Goal: Find specific page/section: Find specific page/section

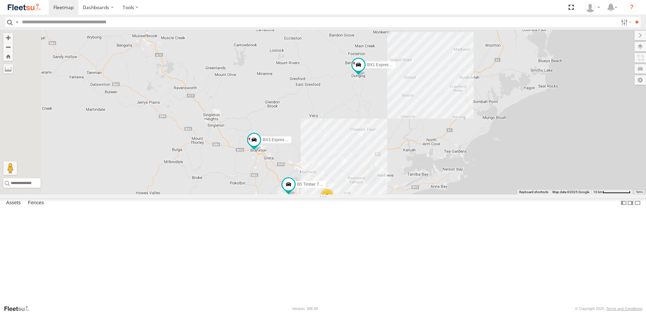
drag, startPoint x: 496, startPoint y: 174, endPoint x: 491, endPoint y: 208, distance: 34.8
click at [491, 195] on div "B4 Timber Truck BX1 Express Ute B5 Timber Truck LX3 Express Ute BX3 Express Ute…" at bounding box center [323, 112] width 646 height 165
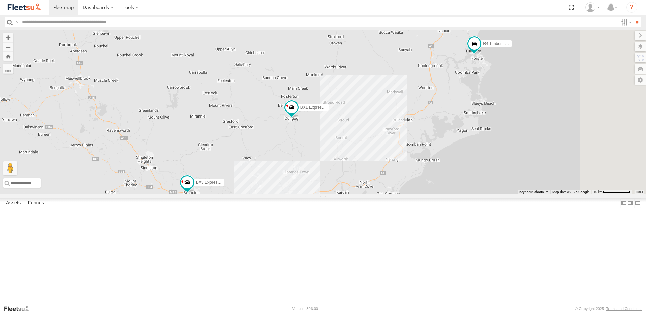
drag, startPoint x: 522, startPoint y: 134, endPoint x: 440, endPoint y: 185, distance: 97.0
click at [440, 185] on div "B4 Timber Truck BX1 Express Ute B5 Timber Truck LX3 Express Ute BX3 Express Ute…" at bounding box center [323, 112] width 646 height 165
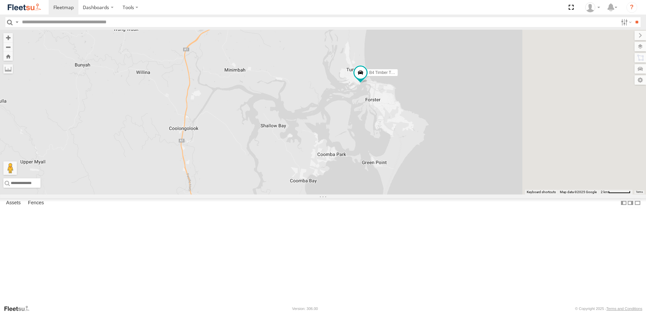
drag, startPoint x: 568, startPoint y: 198, endPoint x: 465, endPoint y: 174, distance: 106.2
click at [465, 174] on div "B4 Timber Truck BX1 Express Ute B5 Timber Truck LX3 Express Ute BX3 Express Ute…" at bounding box center [323, 112] width 646 height 165
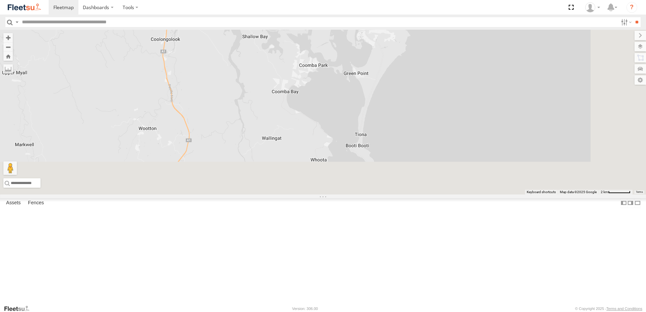
drag, startPoint x: 455, startPoint y: 132, endPoint x: 439, endPoint y: 93, distance: 42.2
click at [439, 92] on div "B4 Timber Truck BX1 Express Ute B5 Timber Truck LX3 Express Ute BX3 Express Ute…" at bounding box center [323, 112] width 646 height 165
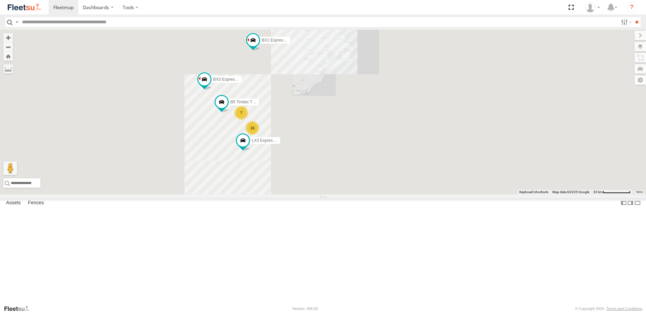
drag, startPoint x: 390, startPoint y: 131, endPoint x: 415, endPoint y: 115, distance: 29.4
click at [415, 115] on div "B4 Timber Truck BX1 Express Ute 16 7 B5 Timber Truck LX3 Express Ute BX3 Expres…" at bounding box center [323, 112] width 646 height 165
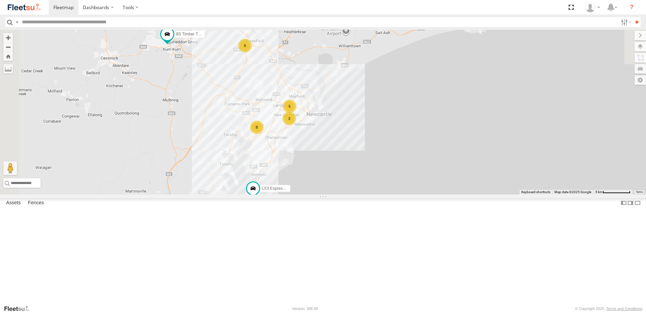
drag, startPoint x: 382, startPoint y: 134, endPoint x: 396, endPoint y: 162, distance: 31.3
click at [396, 162] on div "B4 Timber Truck BX1 Express Ute B5 Timber Truck LX3 Express Ute BX3 Express Ute…" at bounding box center [323, 112] width 646 height 165
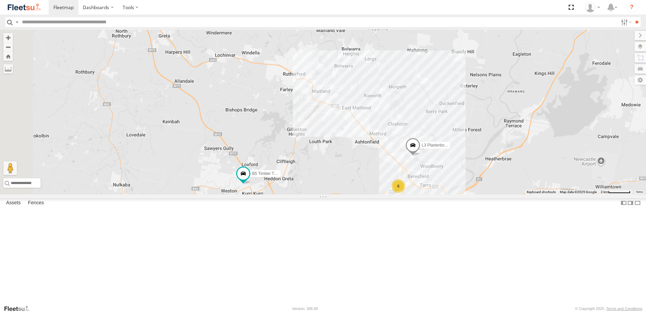
drag, startPoint x: 376, startPoint y: 227, endPoint x: 402, endPoint y: 245, distance: 32.3
click at [402, 195] on div "B4 Timber Truck BX1 Express Ute B5 Timber Truck LX3 Express Ute BX3 Express Ute…" at bounding box center [323, 112] width 646 height 165
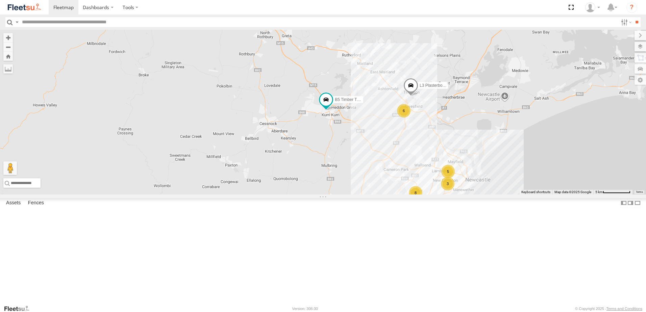
drag, startPoint x: 500, startPoint y: 188, endPoint x: 483, endPoint y: 187, distance: 16.6
click at [484, 187] on div "B4 Timber Truck BX1 Express Ute B5 Timber Truck LX3 Express Ute BX3 Express Ute…" at bounding box center [323, 112] width 646 height 165
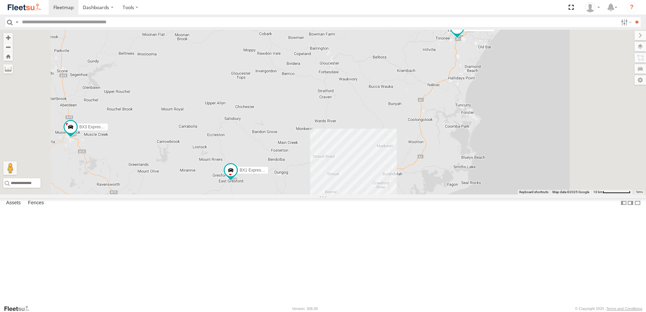
drag, startPoint x: 565, startPoint y: 113, endPoint x: 548, endPoint y: 122, distance: 19.5
click at [556, 122] on div "B4 Timber Truck BX1 Express Ute BX2 Express Ute BX3 Express Ute B1 Timber Truck" at bounding box center [323, 112] width 646 height 165
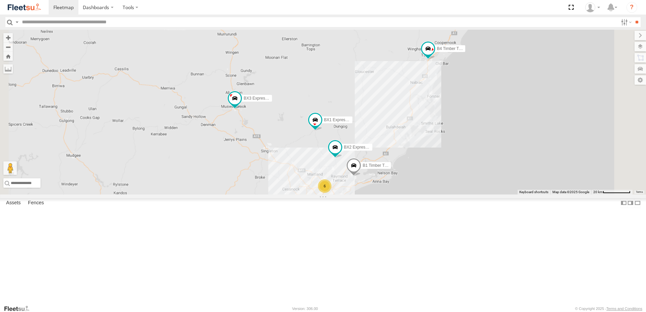
drag, startPoint x: 526, startPoint y: 134, endPoint x: 512, endPoint y: 133, distance: 13.9
click at [517, 145] on div "B4 Timber Truck BX1 Express Ute BX2 Express Ute BX3 Express Ute B1 Timber Truck…" at bounding box center [323, 112] width 646 height 165
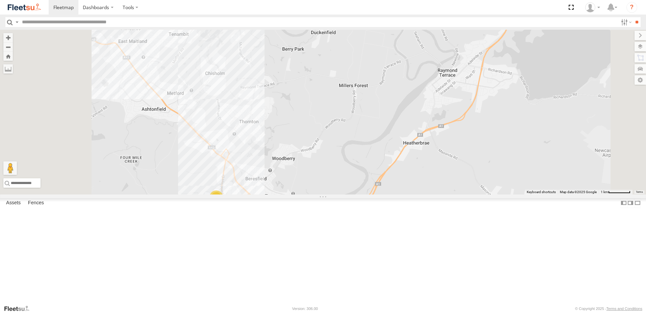
drag, startPoint x: 336, startPoint y: 255, endPoint x: 373, endPoint y: 224, distance: 47.8
click at [373, 195] on div "B4 Timber Truck BX1 Express Ute BX2 Express Ute BX3 Express Ute B1 Timber Truck…" at bounding box center [323, 112] width 646 height 165
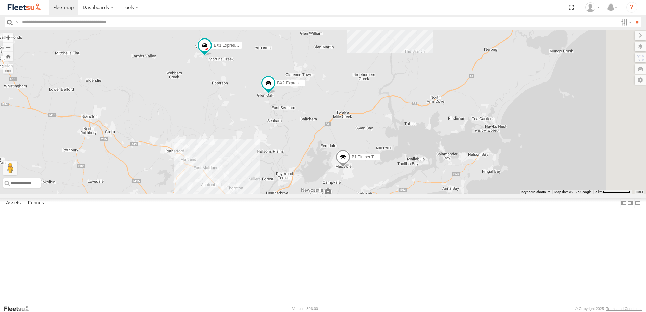
drag, startPoint x: 595, startPoint y: 168, endPoint x: 419, endPoint y: 223, distance: 184.5
click at [420, 195] on div "B4 Timber Truck BX1 Express Ute BX2 Express Ute BX3 Express Ute B1 Timber Truck…" at bounding box center [323, 112] width 646 height 165
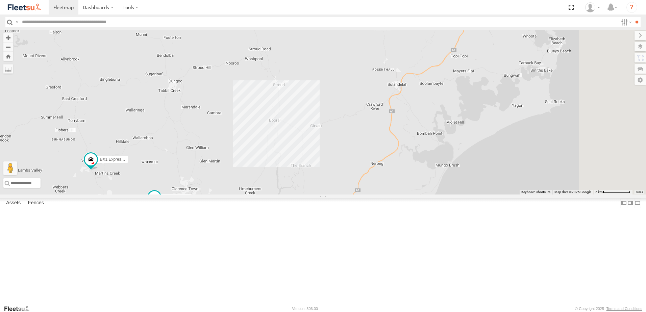
drag, startPoint x: 542, startPoint y: 108, endPoint x: 456, endPoint y: 212, distance: 134.8
click at [456, 195] on div "B4 Timber Truck BX1 Express Ute BX2 Express Ute BX3 Express Ute B1 Timber Truck…" at bounding box center [323, 112] width 646 height 165
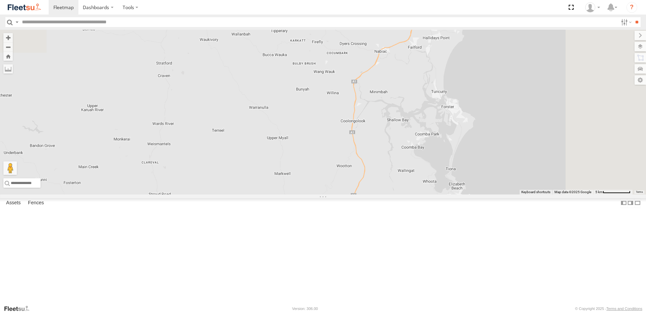
drag, startPoint x: 589, startPoint y: 98, endPoint x: 503, endPoint y: 251, distance: 175.3
click at [503, 195] on div "B4 Timber Truck BX1 Express Ute BX2 Express Ute BX3 Express Ute B1 Timber Truck…" at bounding box center [323, 112] width 646 height 165
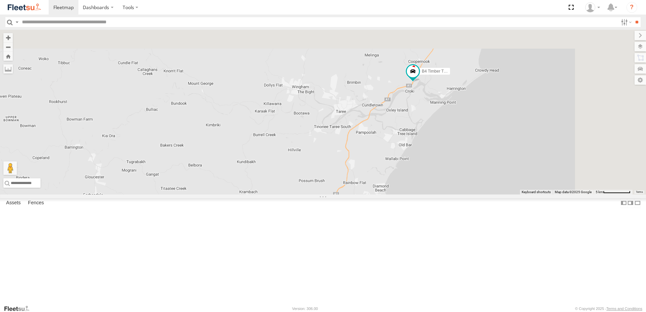
drag, startPoint x: 449, startPoint y: 193, endPoint x: 411, endPoint y: 257, distance: 74.3
click at [411, 195] on div "B4 Timber Truck BX1 Express Ute BX2 Express Ute BX3 Express Ute B1 Timber Truck…" at bounding box center [323, 112] width 646 height 165
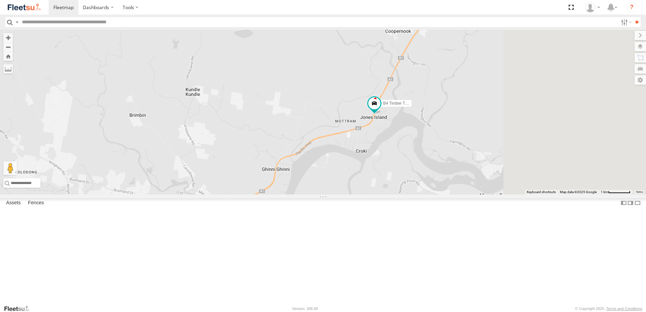
drag, startPoint x: 477, startPoint y: 217, endPoint x: 465, endPoint y: 230, distance: 18.4
click at [465, 195] on div "B4 Timber Truck BX1 Express Ute BX2 Express Ute BX3 Express Ute B1 Timber Truck…" at bounding box center [323, 112] width 646 height 165
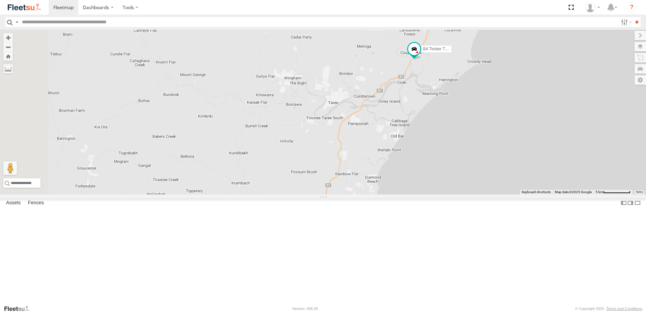
drag, startPoint x: 421, startPoint y: 200, endPoint x: 465, endPoint y: 51, distance: 155.0
click at [469, 48] on div "B4 Timber Truck BX1 Express Ute BX2 Express Ute BX3 Express Ute B1 Timber Truck…" at bounding box center [323, 112] width 646 height 165
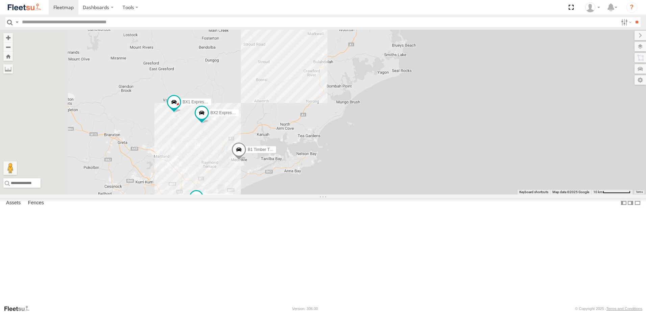
drag, startPoint x: 414, startPoint y: 153, endPoint x: 351, endPoint y: 128, distance: 67.4
click at [445, 84] on div "B4 Timber Truck BX1 Express Ute BX2 Express Ute BX3 Express Ute B1 Timber Truck…" at bounding box center [323, 112] width 646 height 165
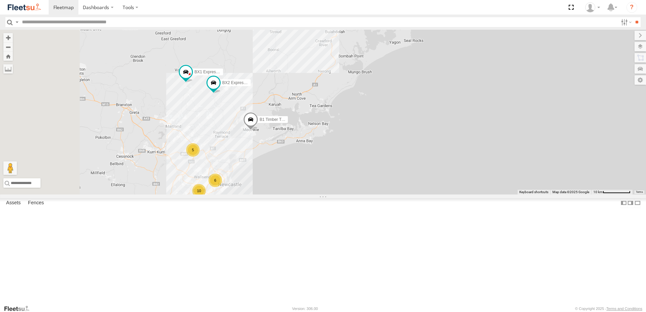
drag, startPoint x: 314, startPoint y: 155, endPoint x: 354, endPoint y: 139, distance: 43.2
click at [354, 139] on div "B4 Timber Truck BX1 Express Ute BX2 Express Ute BX3 Express Ute B1 Timber Truck…" at bounding box center [323, 112] width 646 height 165
